Goal: Task Accomplishment & Management: Manage account settings

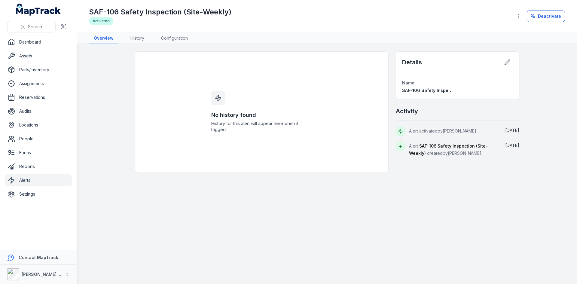
click at [44, 178] on link "Alerts" at bounding box center [38, 180] width 67 height 12
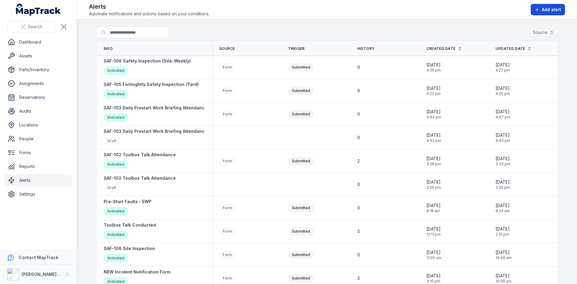
click at [552, 12] on span "Add alert" at bounding box center [551, 10] width 19 height 6
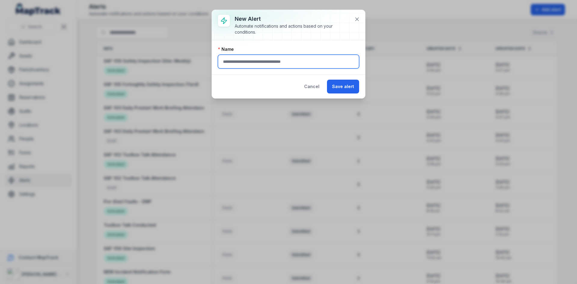
click at [278, 61] on input "text" at bounding box center [288, 62] width 141 height 14
click at [251, 61] on input "text" at bounding box center [288, 62] width 141 height 14
type input "**********"
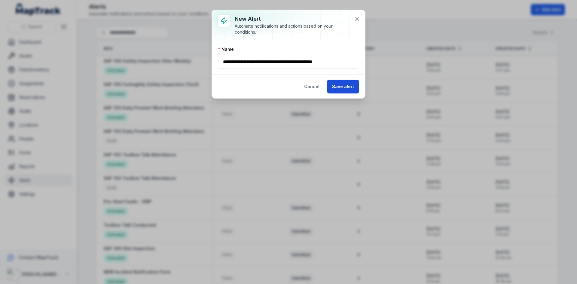
click at [337, 86] on button "Save alert" at bounding box center [343, 87] width 32 height 14
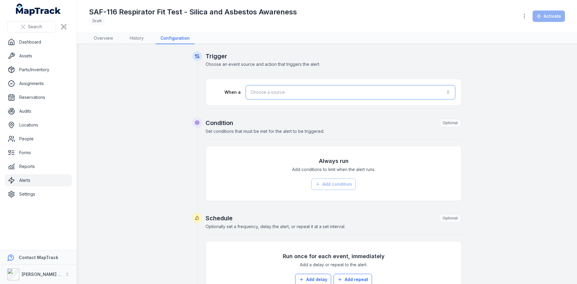
click at [282, 93] on button "Choose a source" at bounding box center [351, 92] width 210 height 14
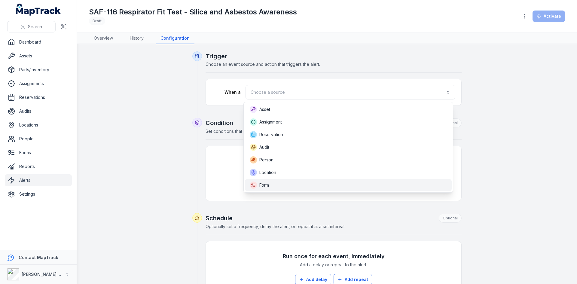
click at [280, 188] on div "Form" at bounding box center [348, 185] width 197 height 7
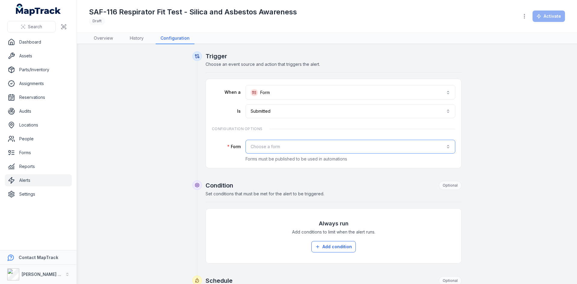
click at [295, 141] on button "Choose a form" at bounding box center [351, 147] width 210 height 14
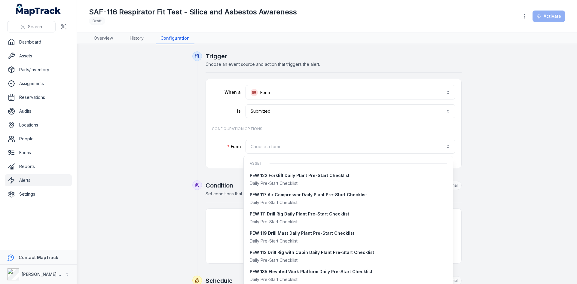
click at [29, 151] on div "**********" at bounding box center [288, 142] width 577 height 284
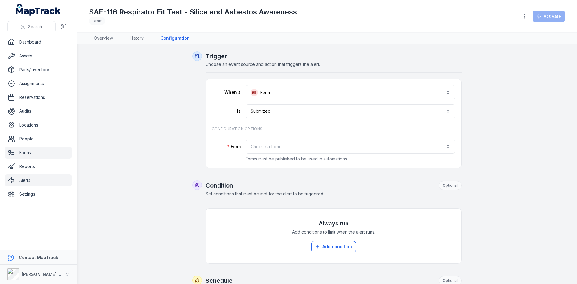
click at [29, 151] on link "Forms" at bounding box center [38, 153] width 67 height 12
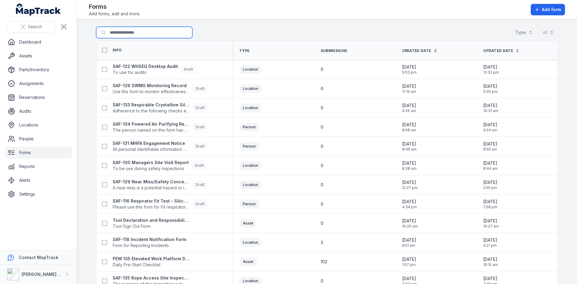
click at [125, 34] on input "Search for forms" at bounding box center [144, 32] width 96 height 11
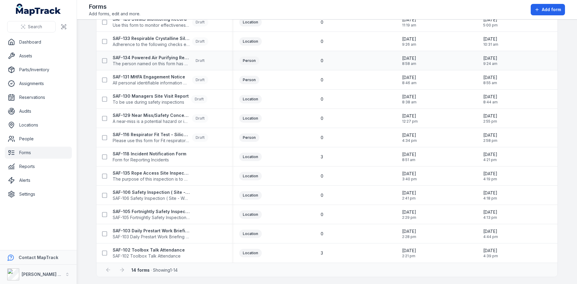
scroll to position [67, 0]
type input "***"
click at [33, 185] on link "Alerts" at bounding box center [38, 180] width 67 height 12
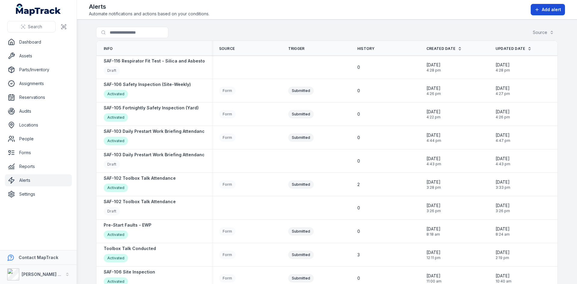
click at [551, 8] on span "Add alert" at bounding box center [551, 10] width 19 height 6
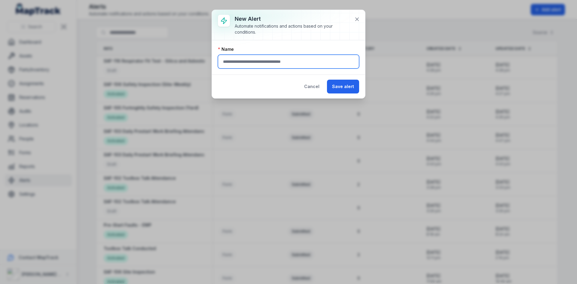
click at [288, 61] on input "text" at bounding box center [288, 62] width 141 height 14
type input "*******"
click at [358, 19] on icon at bounding box center [357, 19] width 3 height 3
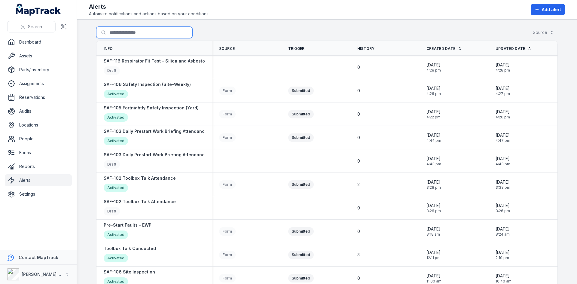
click at [121, 32] on input "Search for alerts" at bounding box center [144, 32] width 96 height 11
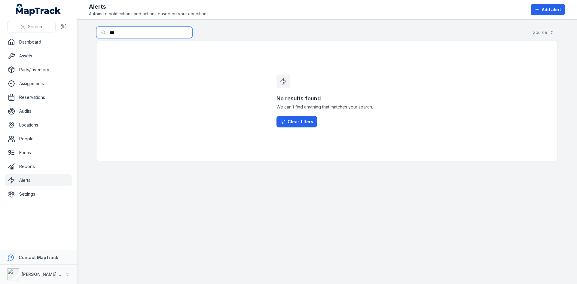
click at [121, 32] on input "***" at bounding box center [144, 32] width 96 height 11
type input "*"
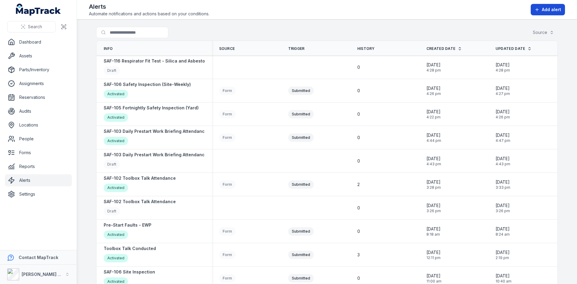
click at [548, 10] on span "Add alert" at bounding box center [551, 10] width 19 height 6
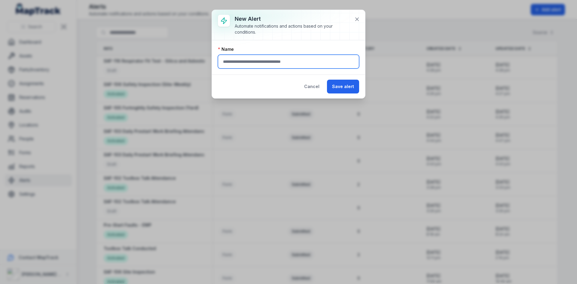
click at [288, 61] on input "text" at bounding box center [288, 62] width 141 height 14
type input "**********"
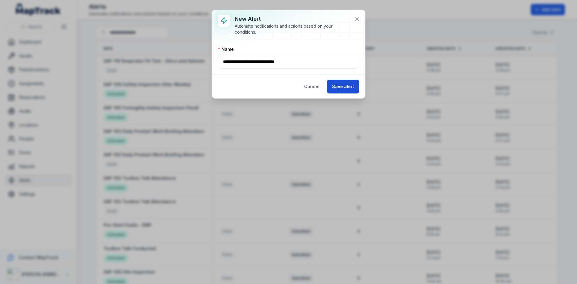
click at [336, 87] on button "Save alert" at bounding box center [343, 87] width 32 height 14
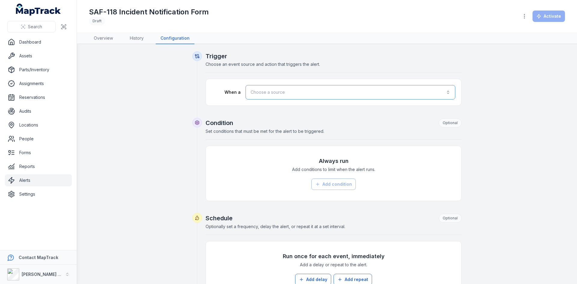
click at [273, 91] on button "Choose a source" at bounding box center [351, 92] width 210 height 14
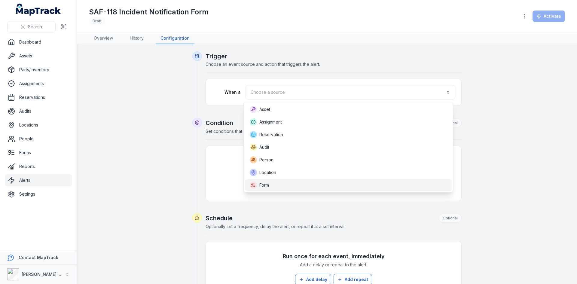
click at [271, 184] on div "Form" at bounding box center [348, 185] width 197 height 7
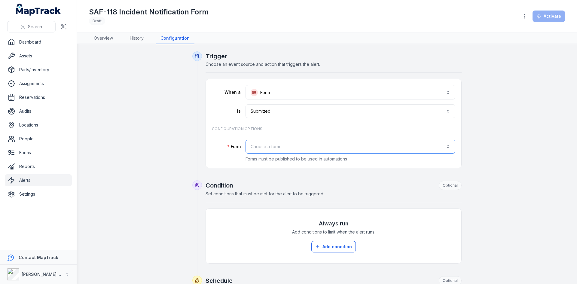
click at [275, 152] on button "Choose a form" at bounding box center [351, 147] width 210 height 14
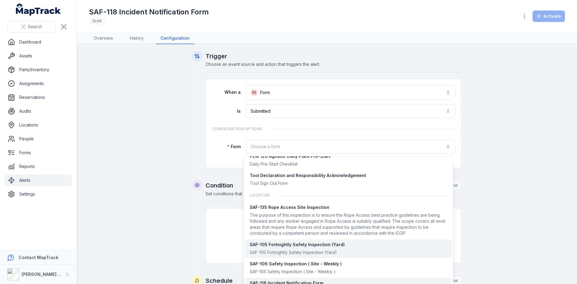
scroll to position [531, 0]
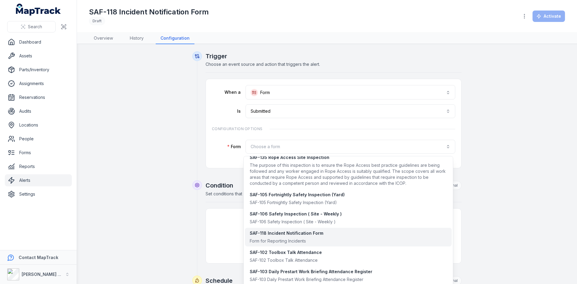
click at [289, 239] on div "Form for Reporting Incidents" at bounding box center [287, 241] width 74 height 6
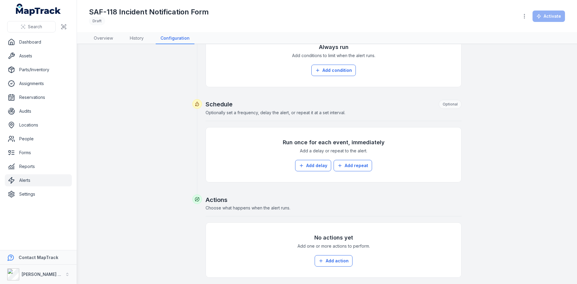
scroll to position [203, 0]
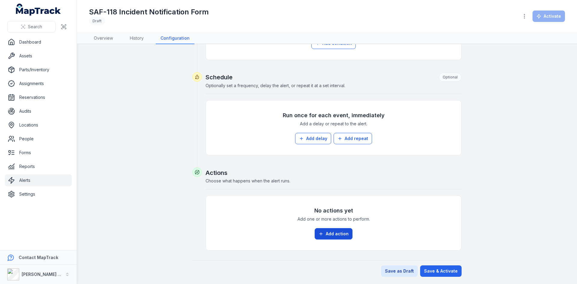
click at [325, 233] on button "Add action" at bounding box center [334, 233] width 38 height 11
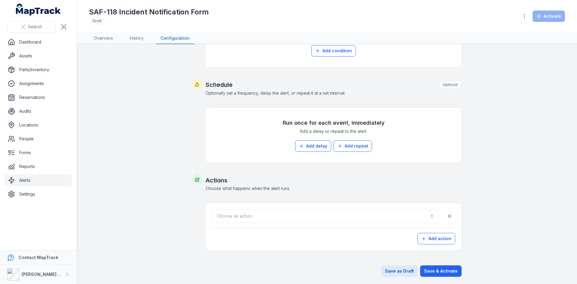
scroll to position [196, 0]
click at [248, 217] on button "Choose an action" at bounding box center [325, 216] width 227 height 14
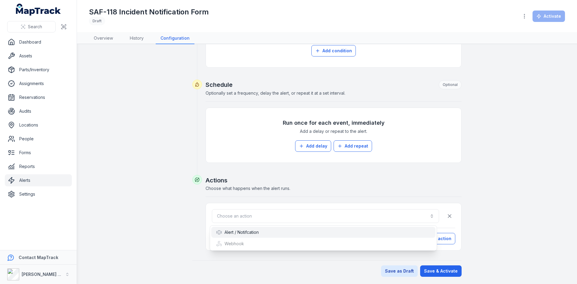
click at [247, 237] on div "Alert / Notifcation" at bounding box center [323, 232] width 224 height 11
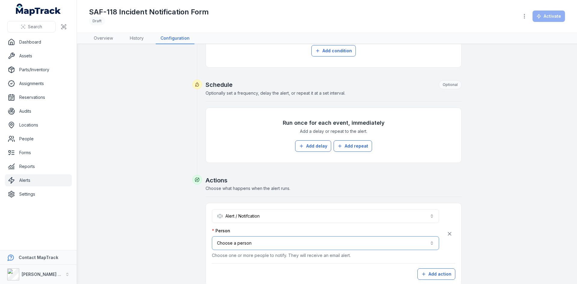
click at [246, 243] on button "Choose a person" at bounding box center [325, 243] width 227 height 14
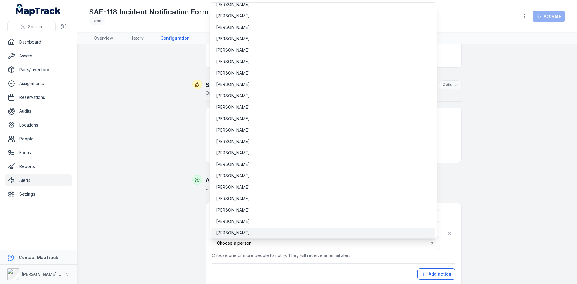
scroll to position [2251, 0]
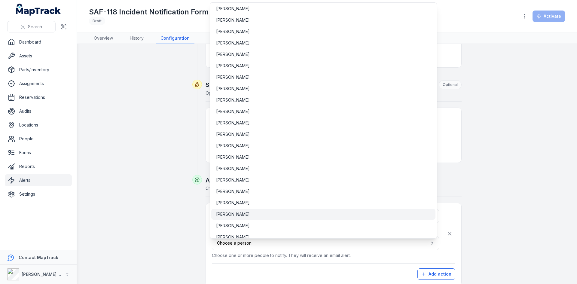
click at [242, 213] on div "[PERSON_NAME]" at bounding box center [323, 214] width 215 height 6
click at [320, 246] on button "**********" at bounding box center [325, 243] width 227 height 14
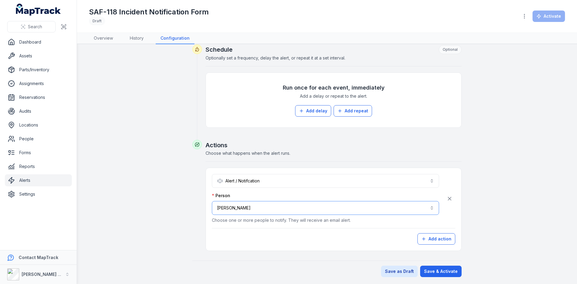
scroll to position [231, 0]
click at [426, 236] on button "Add action" at bounding box center [436, 238] width 38 height 11
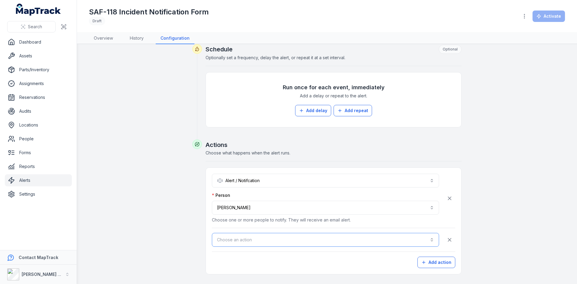
click at [257, 239] on button "Choose an action" at bounding box center [325, 240] width 227 height 14
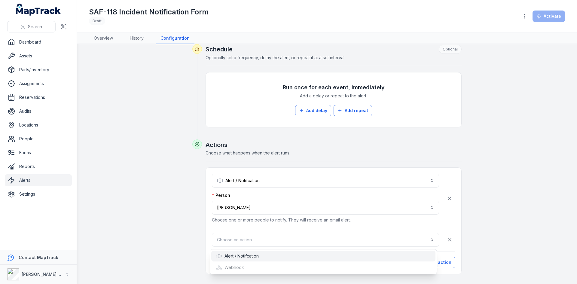
click at [255, 254] on div "Alert / Notifcation" at bounding box center [237, 256] width 43 height 6
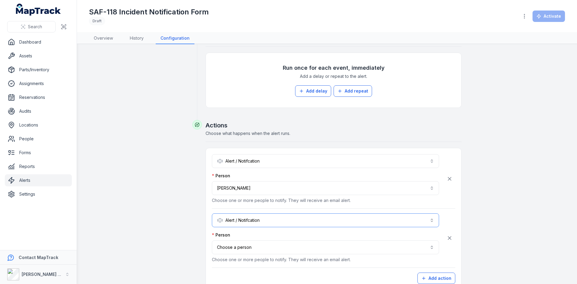
scroll to position [261, 0]
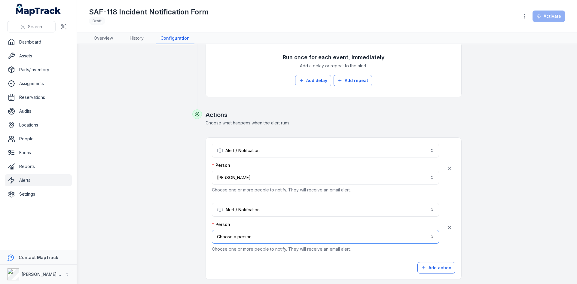
click at [262, 233] on button "Choose a person" at bounding box center [325, 237] width 227 height 14
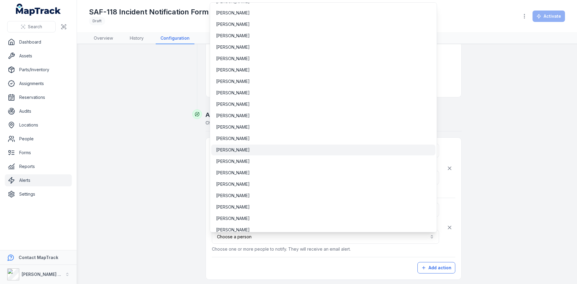
scroll to position [299, 0]
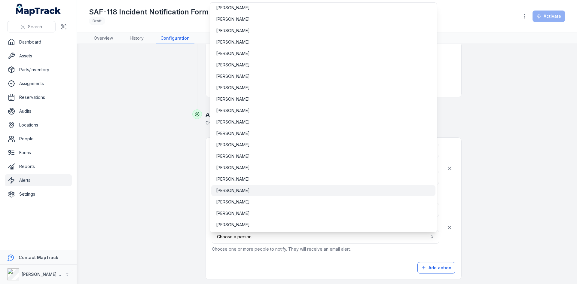
click at [239, 195] on div "[PERSON_NAME]" at bounding box center [323, 190] width 224 height 11
click at [355, 242] on button "**********" at bounding box center [325, 237] width 227 height 14
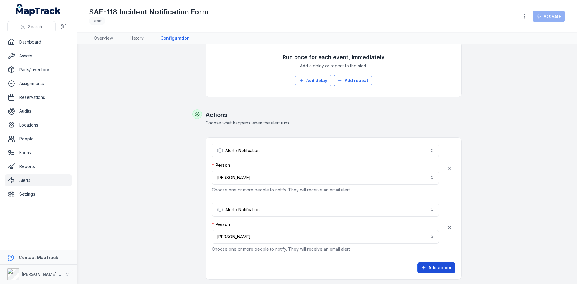
click at [424, 267] on icon "button" at bounding box center [423, 267] width 5 height 5
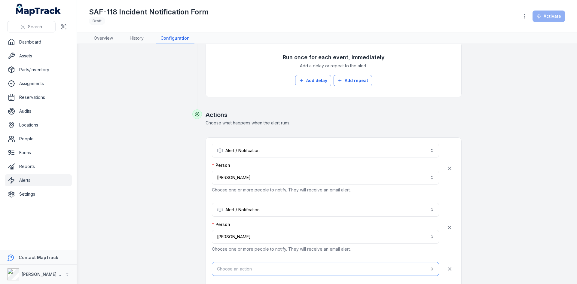
click at [261, 267] on button "Choose an action" at bounding box center [325, 269] width 227 height 14
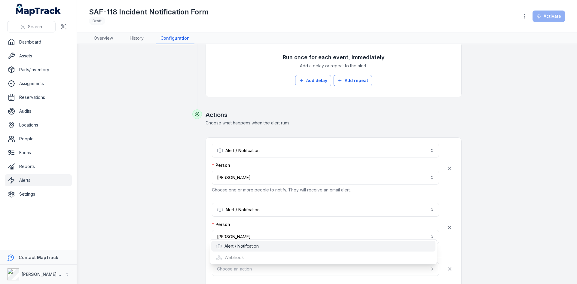
click at [250, 246] on div "Alert / Notifcation" at bounding box center [237, 246] width 43 height 6
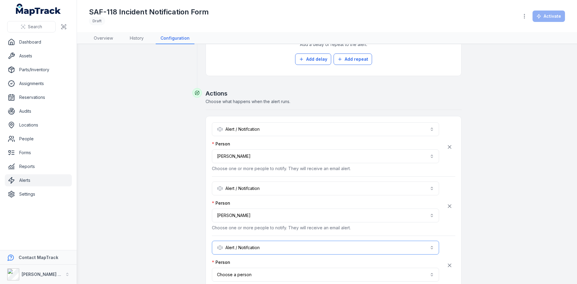
scroll to position [292, 0]
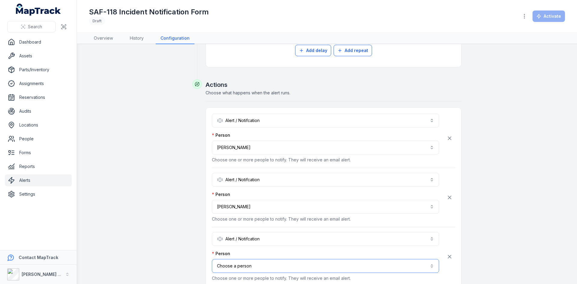
click at [248, 266] on button "Choose a person" at bounding box center [325, 266] width 227 height 14
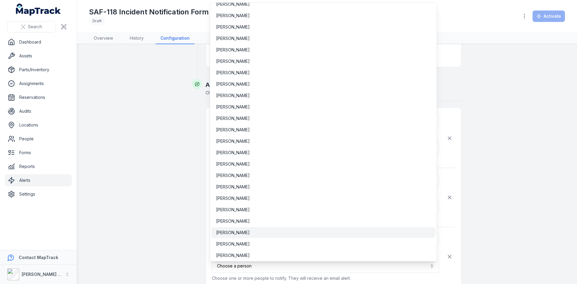
scroll to position [2012, 0]
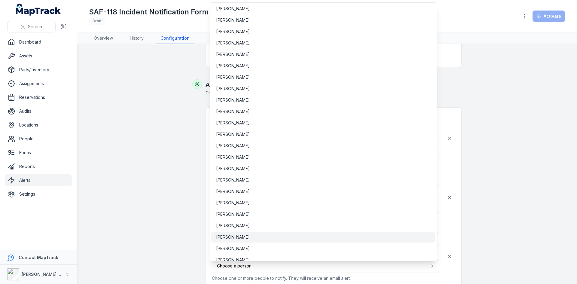
click at [237, 237] on span "[PERSON_NAME]" at bounding box center [233, 237] width 34 height 6
click at [312, 267] on button "**********" at bounding box center [325, 266] width 227 height 14
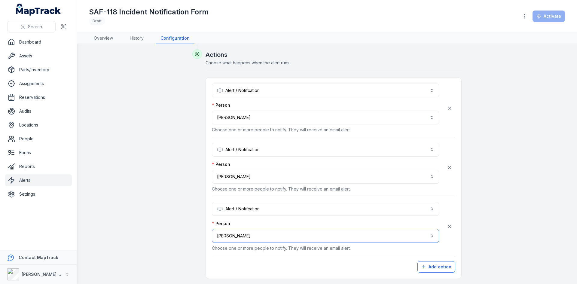
scroll to position [350, 0]
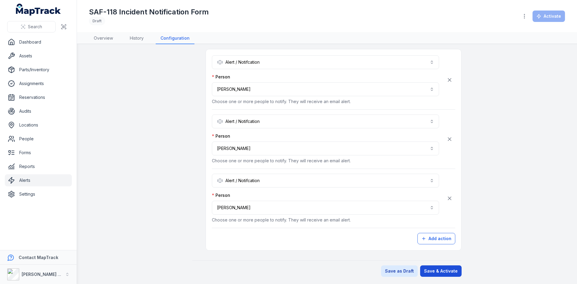
click at [433, 269] on button "Save & Activate" at bounding box center [440, 270] width 41 height 11
